Goal: Use online tool/utility: Utilize a website feature to perform a specific function

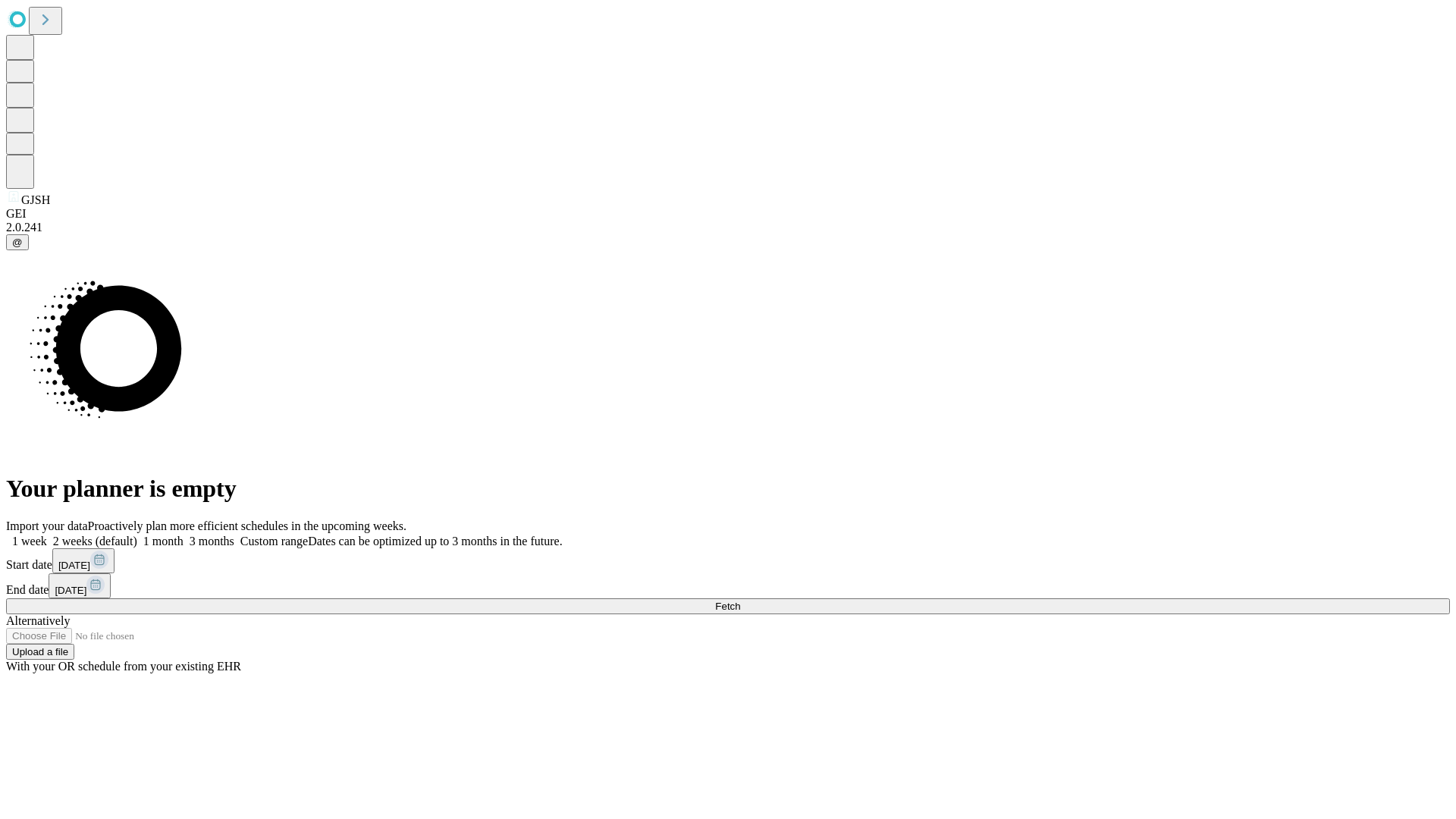
click at [740, 601] on span "Fetch" at bounding box center [727, 607] width 25 height 12
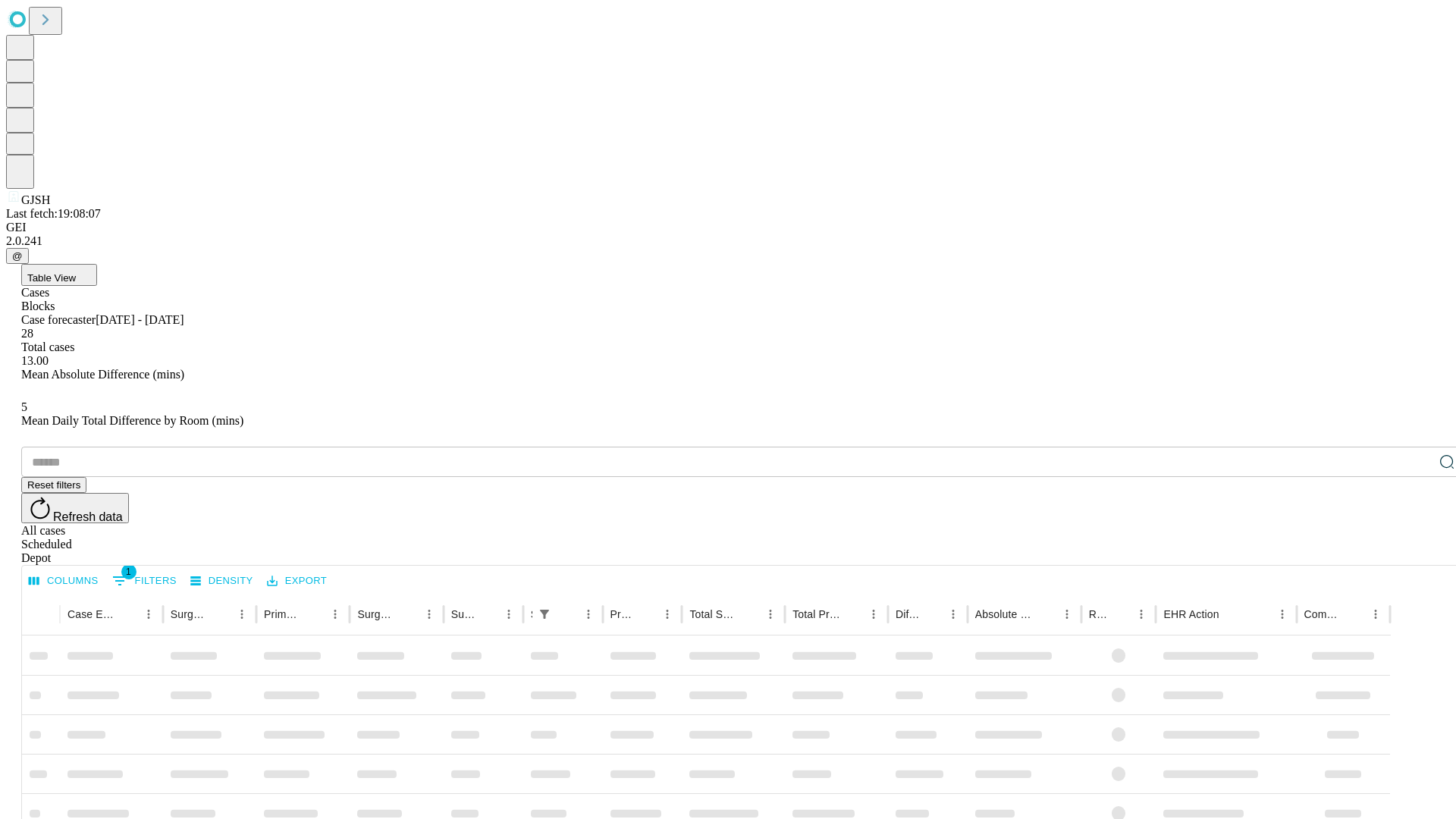
click at [76, 272] on span "Table View" at bounding box center [51, 278] width 48 height 12
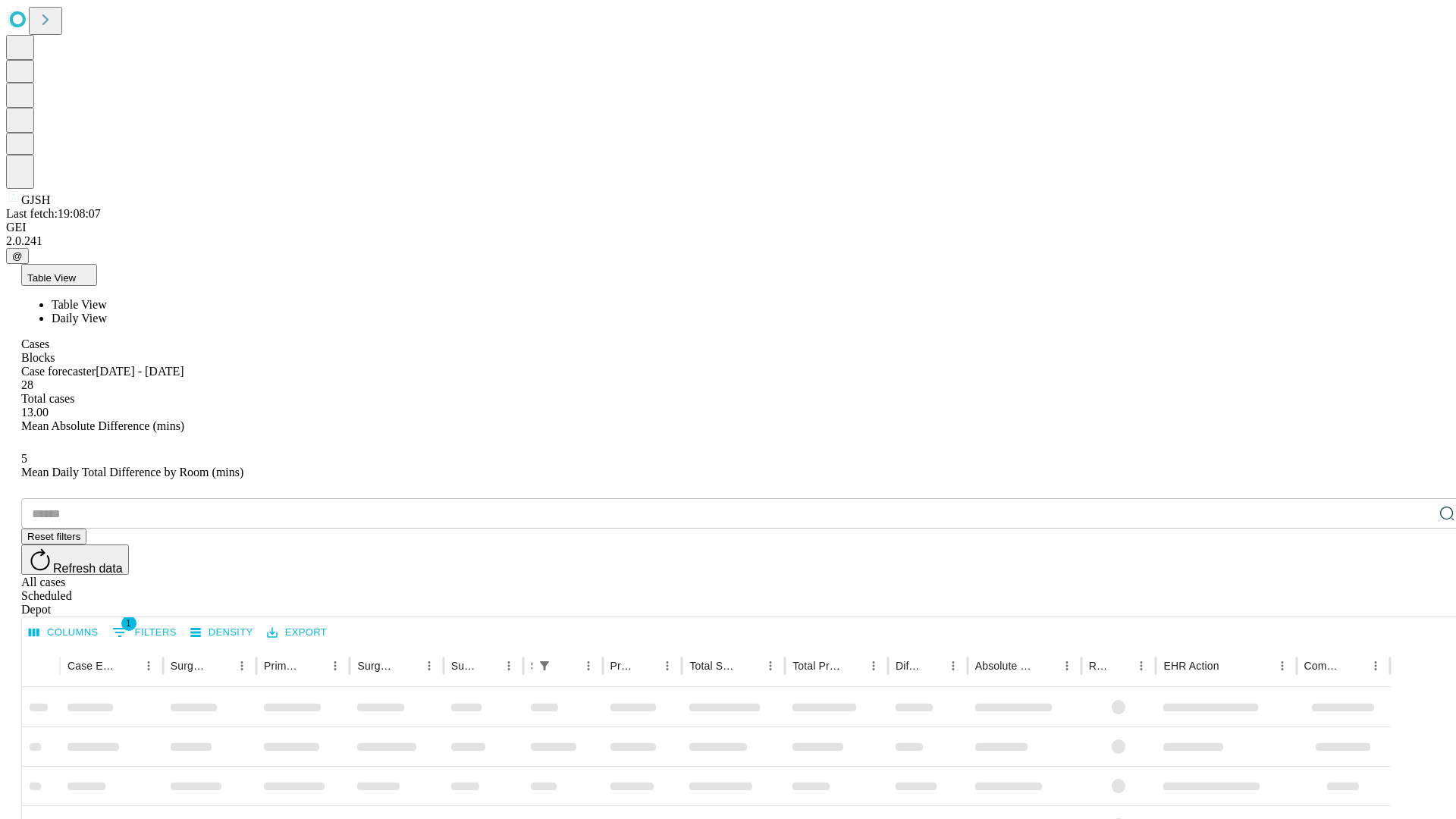
click at [107, 312] on span "Daily View" at bounding box center [79, 318] width 55 height 13
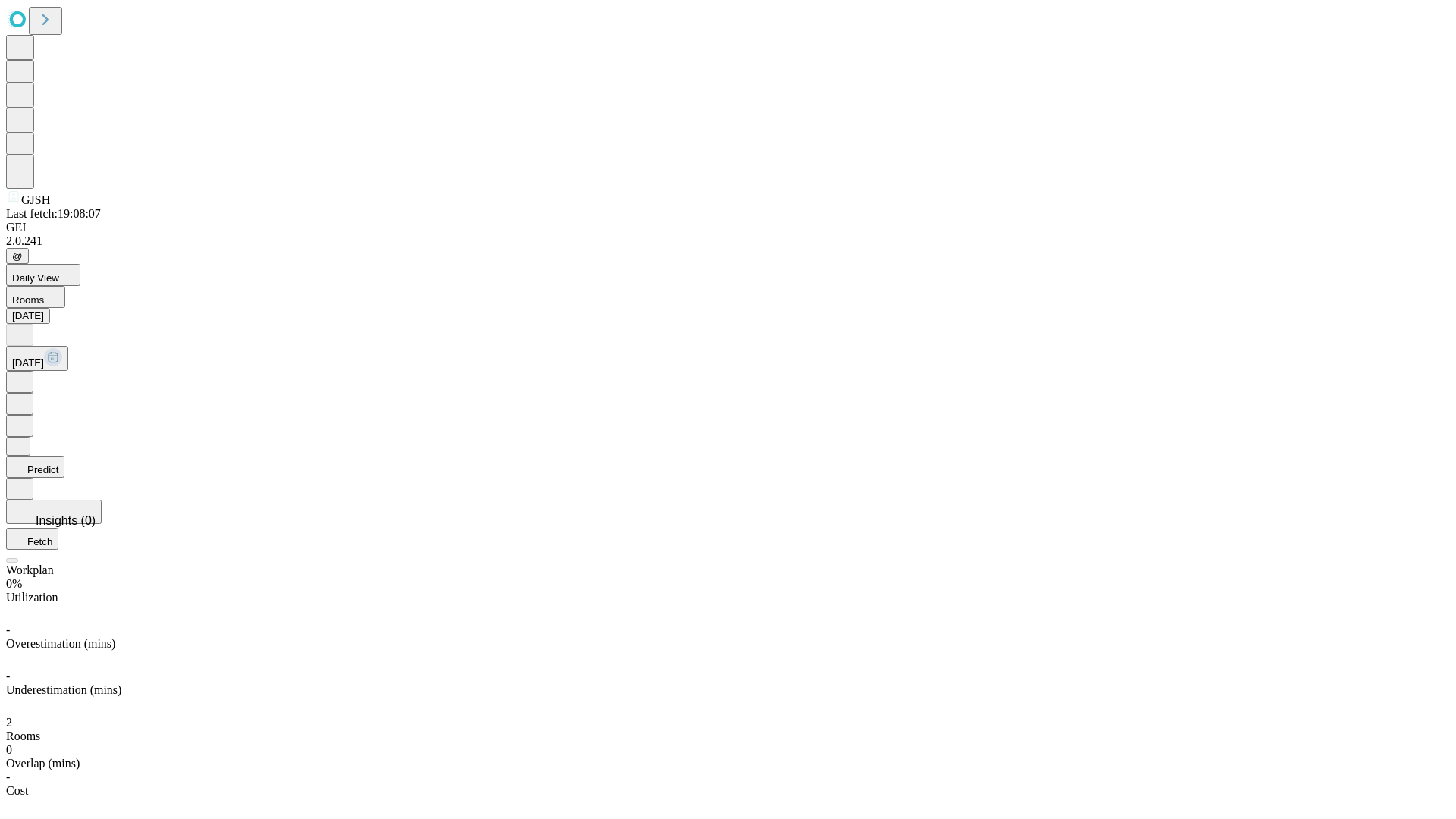
click at [65, 456] on button "Predict" at bounding box center [34, 467] width 58 height 22
